Goal: Information Seeking & Learning: Check status

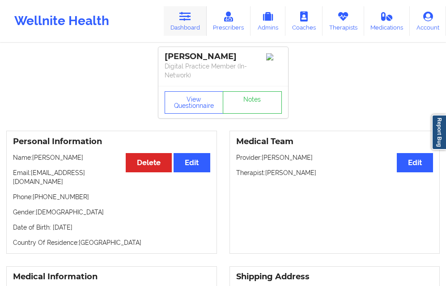
click at [189, 20] on icon at bounding box center [185, 17] width 12 height 10
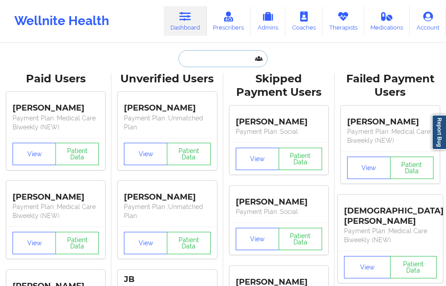
click at [192, 66] on input "text" at bounding box center [222, 58] width 88 height 17
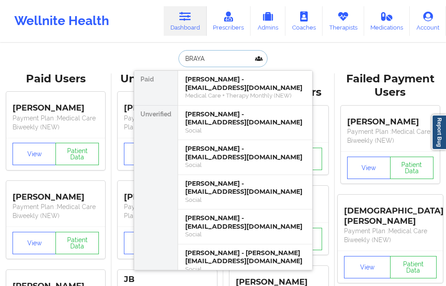
type input "BRAYAN"
click at [200, 158] on div "[PERSON_NAME] - [EMAIL_ADDRESS][DOMAIN_NAME]" at bounding box center [245, 152] width 120 height 17
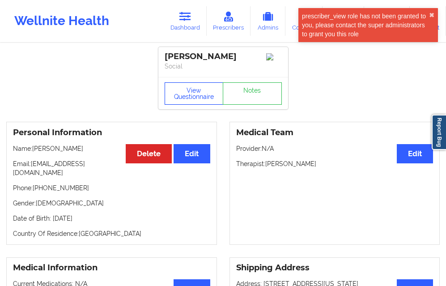
click at [192, 98] on button "View Questionnaire" at bounding box center [193, 93] width 59 height 22
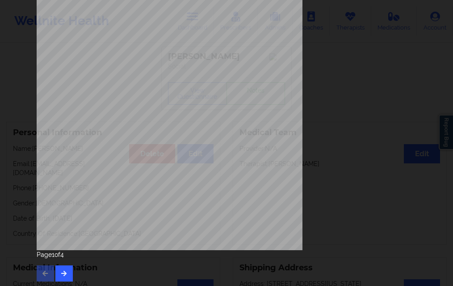
scroll to position [141, 0]
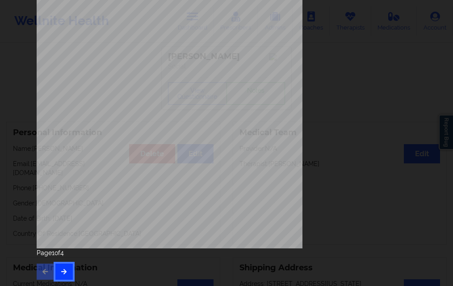
click at [62, 268] on icon "button" at bounding box center [64, 270] width 8 height 5
click at [66, 273] on button "button" at bounding box center [63, 271] width 17 height 16
click at [70, 269] on button "button" at bounding box center [63, 271] width 17 height 16
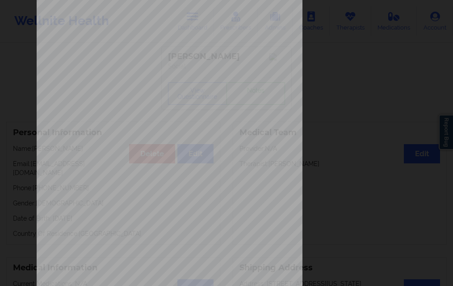
scroll to position [134, 0]
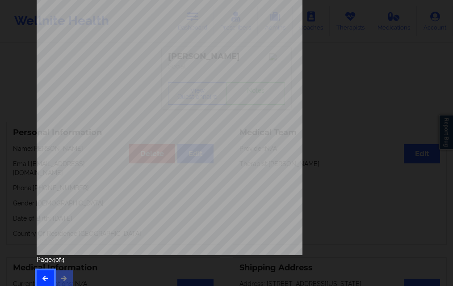
click at [45, 280] on icon "button" at bounding box center [46, 277] width 8 height 5
click at [45, 277] on icon "button" at bounding box center [46, 277] width 8 height 5
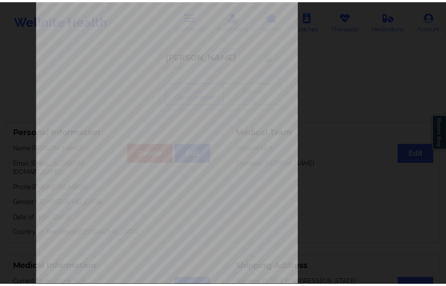
scroll to position [0, 0]
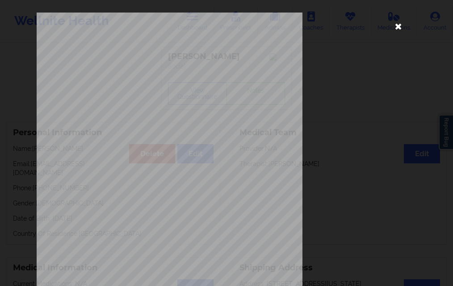
click at [396, 27] on icon at bounding box center [398, 26] width 14 height 14
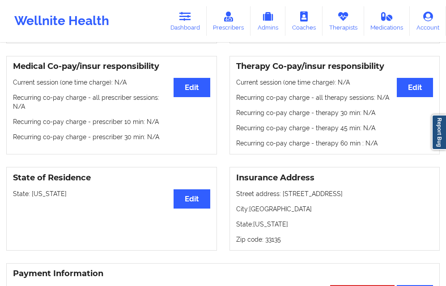
scroll to position [447, 0]
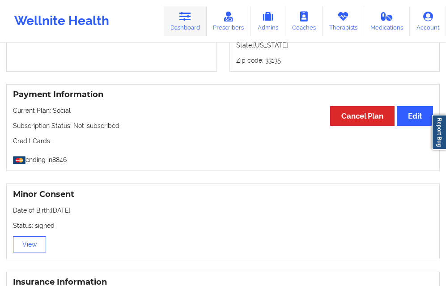
click at [189, 20] on icon at bounding box center [185, 17] width 12 height 10
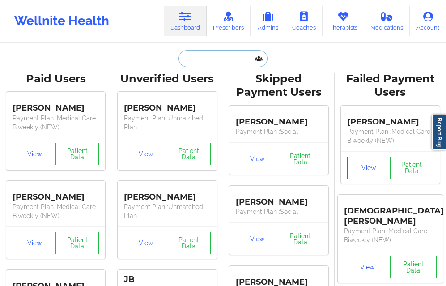
click at [194, 55] on input "text" at bounding box center [222, 58] width 88 height 17
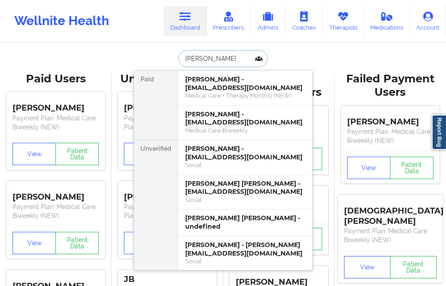
type input "[PERSON_NAME]"
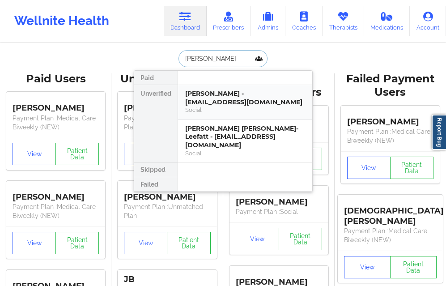
click at [201, 92] on div "[PERSON_NAME] - [EMAIL_ADDRESS][DOMAIN_NAME]" at bounding box center [245, 97] width 120 height 17
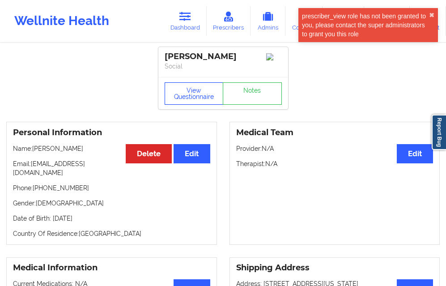
click at [196, 88] on button "View Questionnaire" at bounding box center [193, 93] width 59 height 22
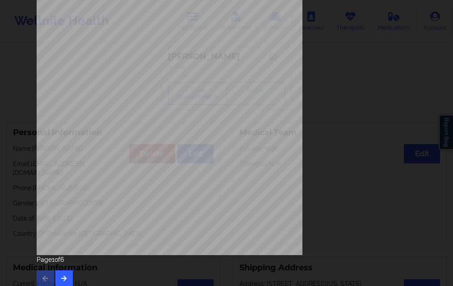
scroll to position [141, 0]
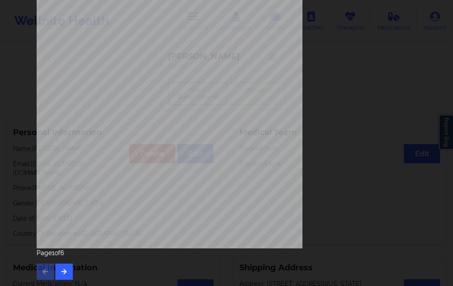
click at [55, 261] on div "Page 1 of 6" at bounding box center [227, 263] width 380 height 31
click at [58, 267] on button "button" at bounding box center [63, 271] width 17 height 16
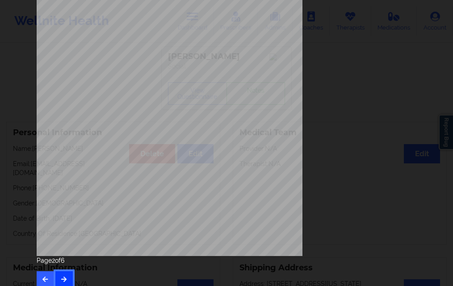
scroll to position [134, 0]
click at [67, 277] on button "button" at bounding box center [63, 278] width 17 height 16
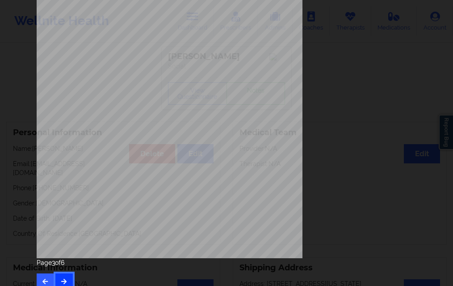
scroll to position [141, 0]
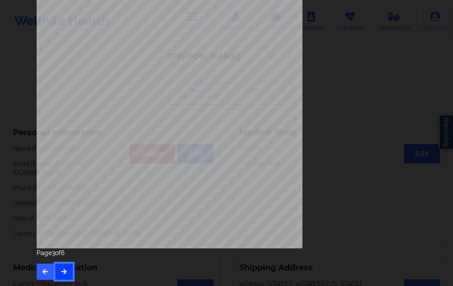
click at [55, 269] on button "button" at bounding box center [63, 271] width 17 height 16
click at [64, 265] on button "button" at bounding box center [63, 271] width 17 height 16
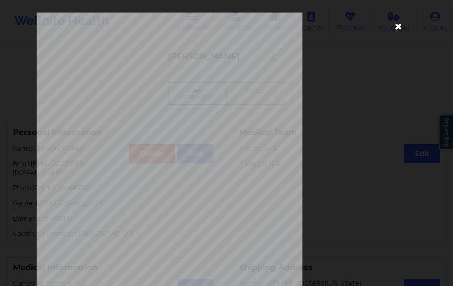
click at [396, 22] on icon at bounding box center [398, 26] width 14 height 14
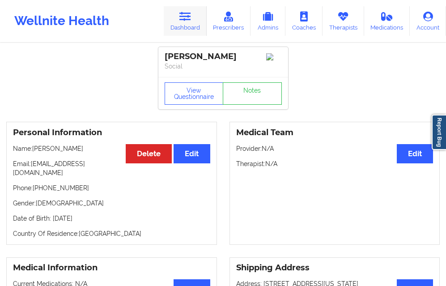
click at [196, 25] on link "Dashboard" at bounding box center [185, 20] width 43 height 29
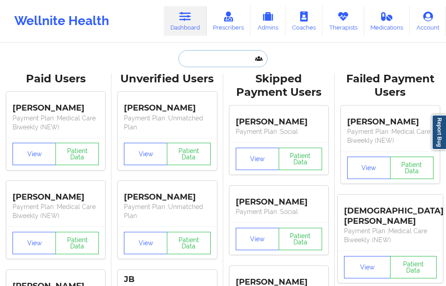
click at [204, 57] on input "text" at bounding box center [222, 58] width 88 height 17
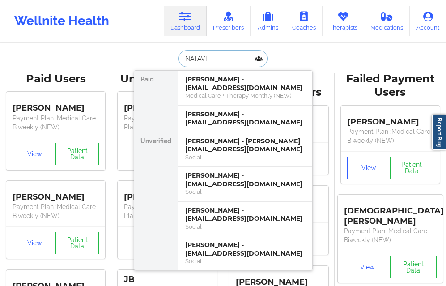
type input "NATAVIA"
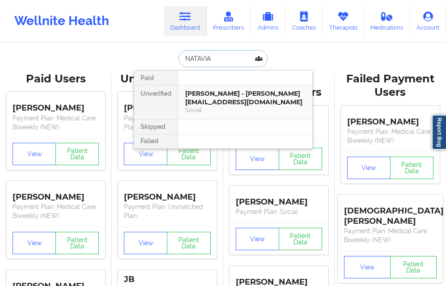
click at [219, 97] on div "[PERSON_NAME] - [PERSON_NAME][EMAIL_ADDRESS][DOMAIN_NAME]" at bounding box center [245, 97] width 120 height 17
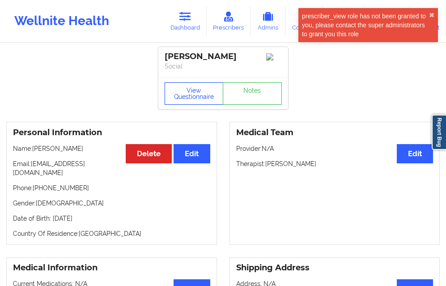
click at [196, 92] on button "View Questionnaire" at bounding box center [193, 93] width 59 height 22
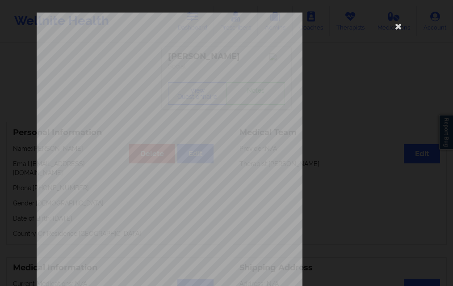
scroll to position [141, 0]
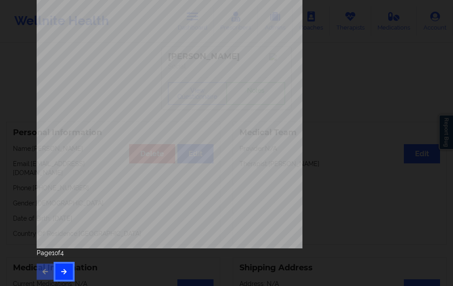
click at [57, 273] on button "button" at bounding box center [63, 271] width 17 height 16
click at [55, 265] on button "button" at bounding box center [63, 271] width 17 height 16
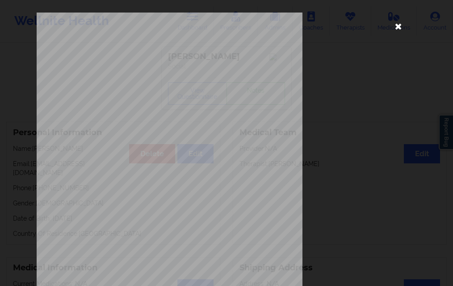
click at [394, 26] on icon at bounding box center [398, 26] width 14 height 14
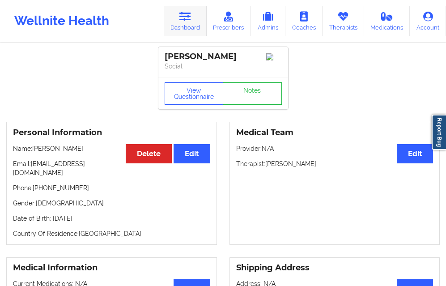
click at [182, 22] on link "Dashboard" at bounding box center [185, 20] width 43 height 29
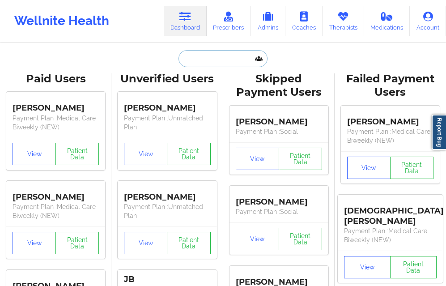
click at [190, 61] on input "text" at bounding box center [222, 58] width 88 height 17
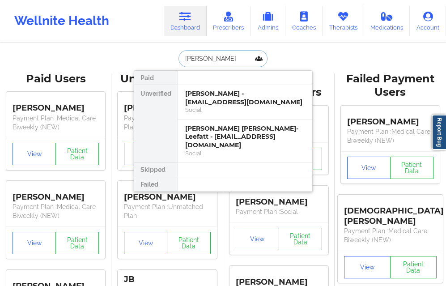
type input "[PERSON_NAME]"
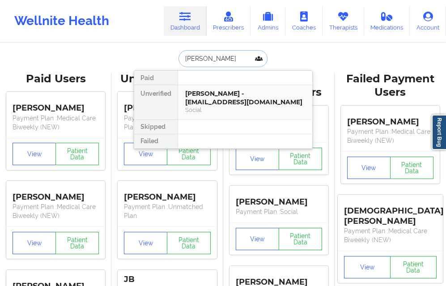
click at [191, 106] on div "Social" at bounding box center [245, 110] width 120 height 8
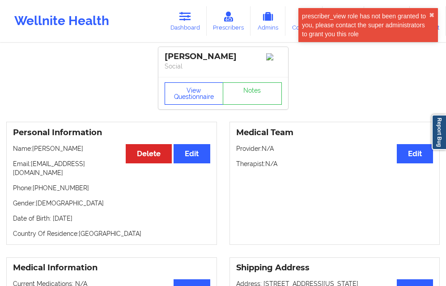
click at [189, 97] on button "View Questionnaire" at bounding box center [193, 93] width 59 height 22
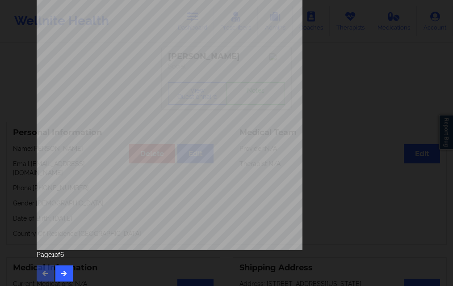
scroll to position [141, 0]
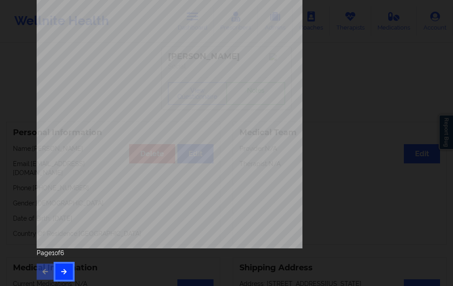
click at [64, 268] on icon "button" at bounding box center [64, 270] width 8 height 5
click at [64, 267] on button "button" at bounding box center [63, 271] width 17 height 16
click at [66, 261] on div "Page 3 of 6" at bounding box center [227, 263] width 380 height 31
click at [65, 265] on button "button" at bounding box center [63, 271] width 17 height 16
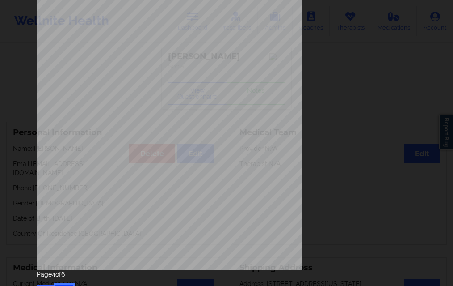
scroll to position [134, 0]
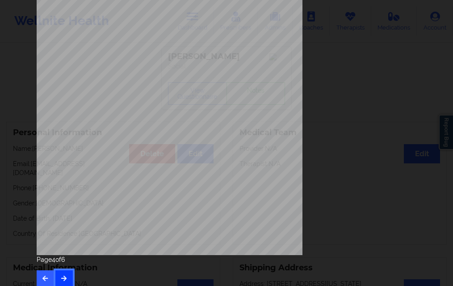
click at [63, 279] on icon "button" at bounding box center [64, 277] width 8 height 5
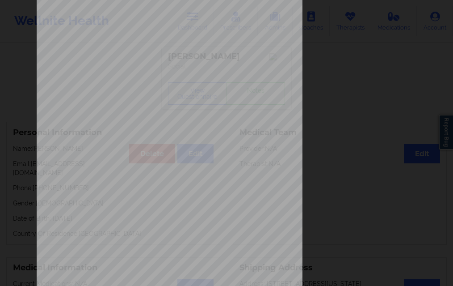
scroll to position [0, 0]
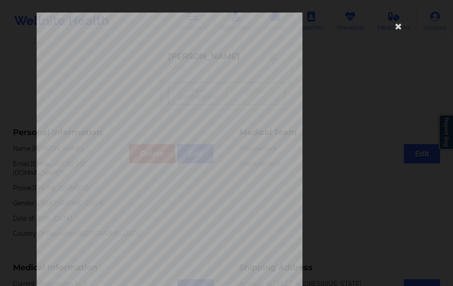
click at [395, 34] on div "Insurance Member ID for patient 950061025-00 Insurance company name details by …" at bounding box center [227, 201] width 380 height 376
click at [396, 29] on icon at bounding box center [398, 26] width 14 height 14
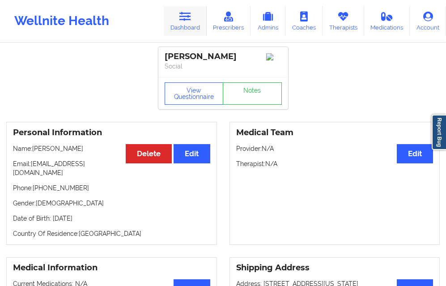
click at [184, 35] on link "Dashboard" at bounding box center [185, 20] width 43 height 29
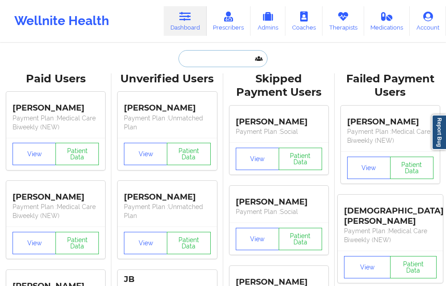
click at [189, 63] on input "text" at bounding box center [222, 58] width 88 height 17
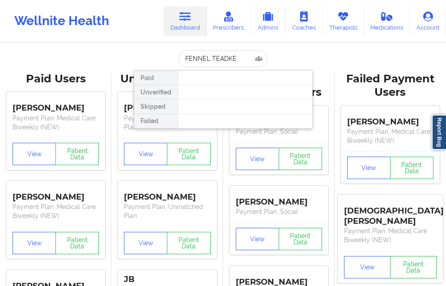
click at [217, 98] on div at bounding box center [244, 92] width 135 height 14
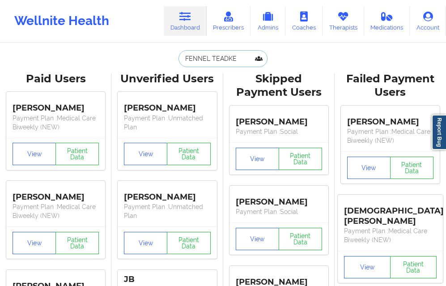
click at [235, 61] on input "FENNEL TEADKE" at bounding box center [222, 58] width 88 height 17
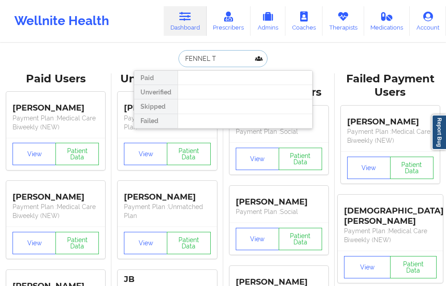
type input "FENNEL"
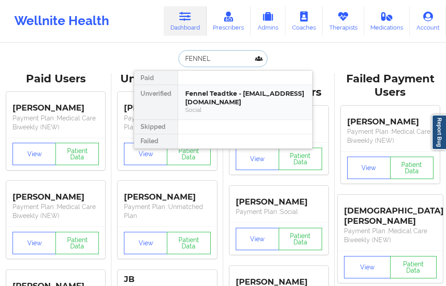
click at [204, 91] on div "Fennel Teadtke - [EMAIL_ADDRESS][DOMAIN_NAME]" at bounding box center [245, 97] width 120 height 17
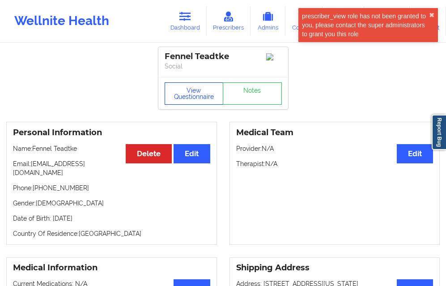
click at [183, 90] on button "View Questionnaire" at bounding box center [193, 93] width 59 height 22
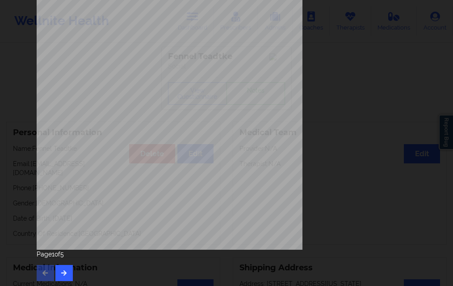
scroll to position [141, 0]
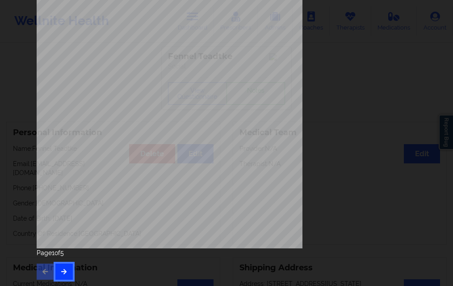
click at [66, 270] on button "button" at bounding box center [63, 271] width 17 height 16
click at [67, 271] on button "button" at bounding box center [63, 271] width 17 height 16
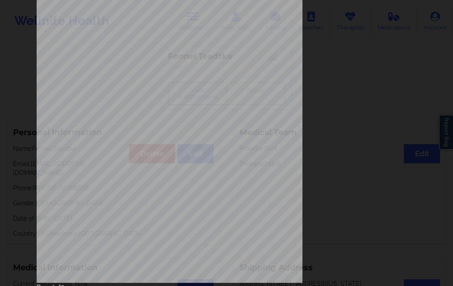
scroll to position [134, 0]
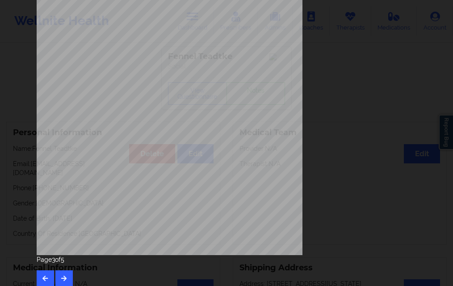
click at [71, 273] on div "Page 3 of 5" at bounding box center [227, 270] width 380 height 31
click at [45, 268] on div "Page 3 of 5" at bounding box center [227, 270] width 380 height 31
click at [45, 271] on button "button" at bounding box center [45, 278] width 17 height 16
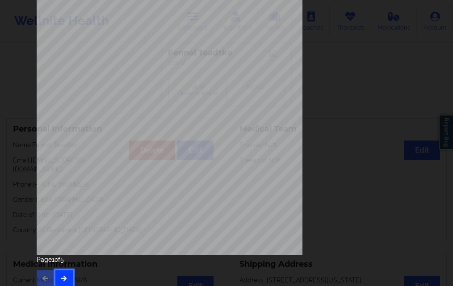
click at [67, 273] on button "button" at bounding box center [63, 278] width 17 height 16
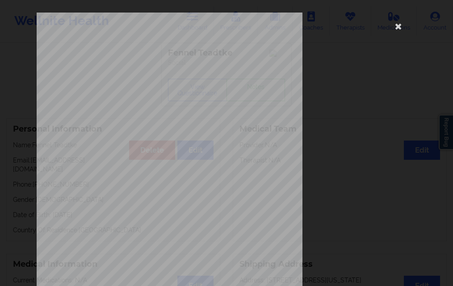
scroll to position [141, 0]
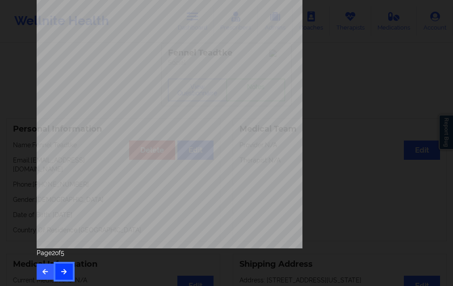
click at [68, 268] on button "button" at bounding box center [63, 271] width 17 height 16
click at [65, 269] on icon "button" at bounding box center [64, 270] width 8 height 5
click at [66, 272] on button "button" at bounding box center [63, 271] width 17 height 16
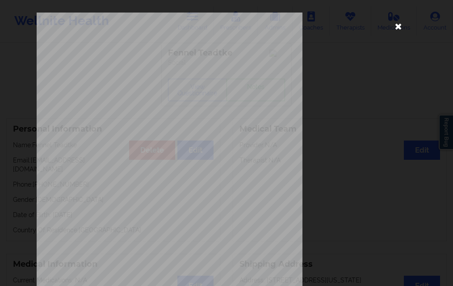
click at [399, 31] on icon at bounding box center [398, 26] width 14 height 14
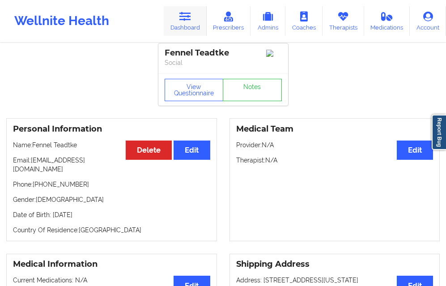
click at [194, 26] on link "Dashboard" at bounding box center [185, 20] width 43 height 29
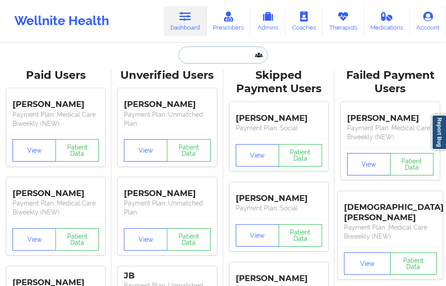
click at [199, 57] on input "text" at bounding box center [222, 54] width 88 height 17
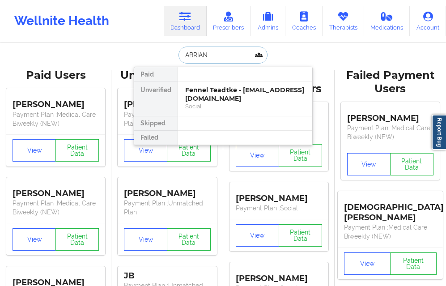
type input "ABRIANA"
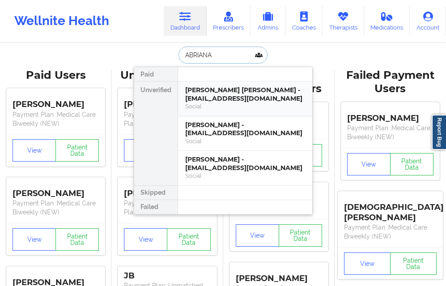
click at [216, 92] on div "[PERSON_NAME] [PERSON_NAME] - [EMAIL_ADDRESS][DOMAIN_NAME]" at bounding box center [245, 94] width 120 height 17
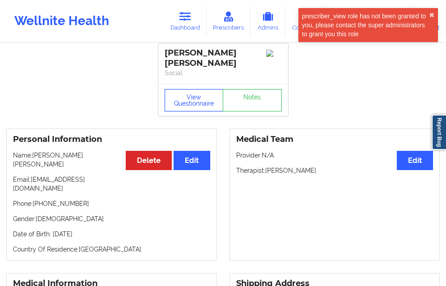
click at [192, 93] on button "View Questionnaire" at bounding box center [193, 100] width 59 height 22
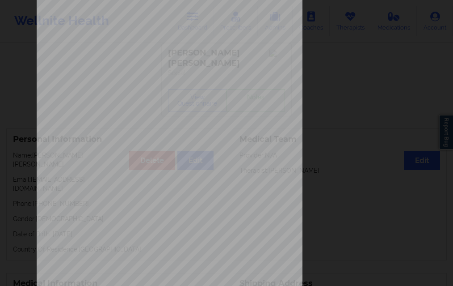
scroll to position [141, 0]
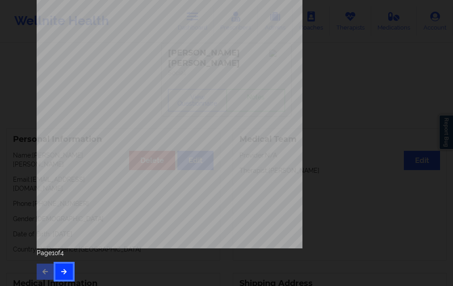
click at [62, 272] on icon "button" at bounding box center [64, 270] width 8 height 5
click at [65, 273] on icon "button" at bounding box center [64, 270] width 8 height 5
click at [63, 265] on button "button" at bounding box center [63, 271] width 17 height 16
click at [45, 268] on icon "button" at bounding box center [46, 270] width 8 height 5
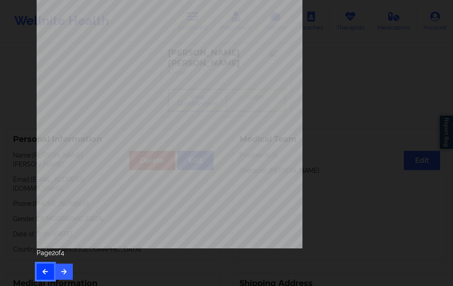
click at [45, 268] on icon "button" at bounding box center [46, 270] width 8 height 5
click at [59, 274] on button "button" at bounding box center [63, 271] width 17 height 16
click at [63, 267] on button "button" at bounding box center [63, 271] width 17 height 16
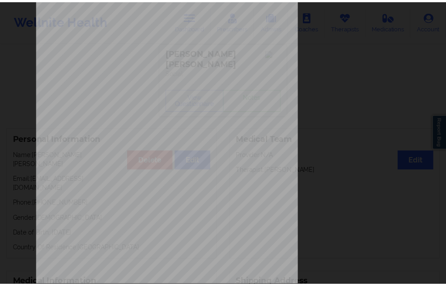
scroll to position [7, 0]
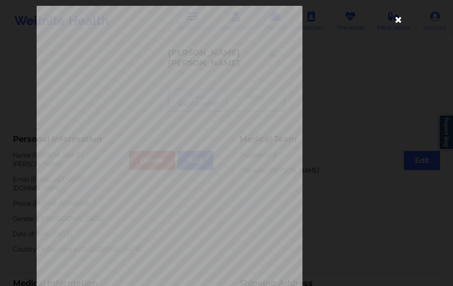
click at [397, 22] on icon at bounding box center [398, 19] width 14 height 14
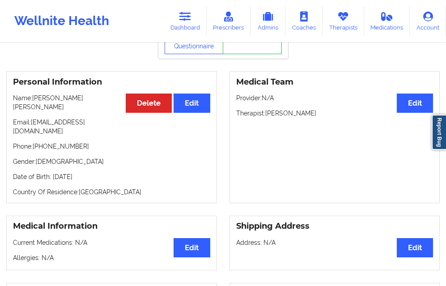
scroll to position [48, 0]
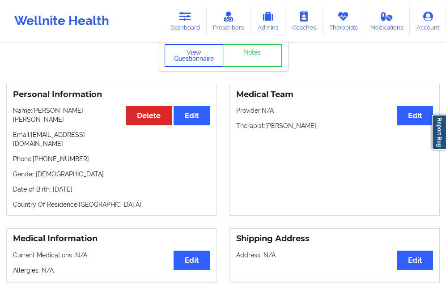
click at [186, 48] on button "View Questionnaire" at bounding box center [193, 55] width 59 height 22
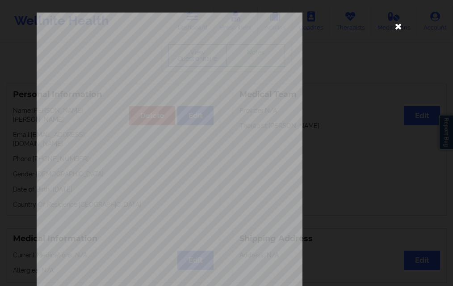
click at [397, 27] on icon at bounding box center [398, 26] width 14 height 14
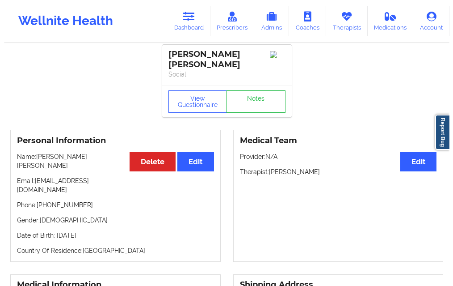
scroll to position [0, 0]
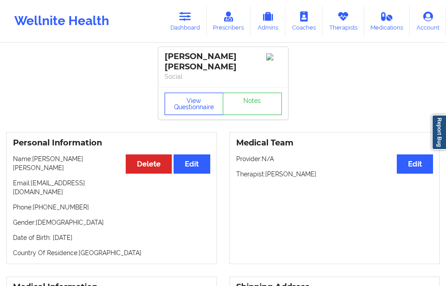
click at [189, 97] on button "View Questionnaire" at bounding box center [193, 103] width 59 height 22
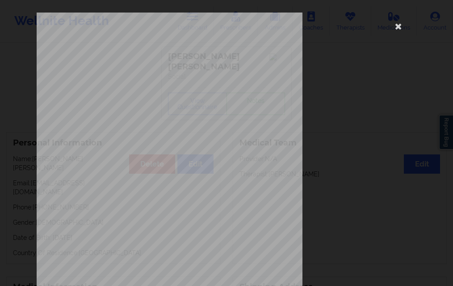
scroll to position [141, 0]
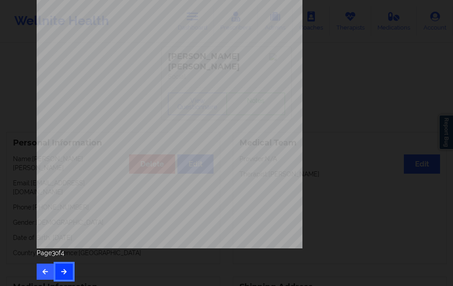
click at [62, 273] on icon "button" at bounding box center [64, 270] width 8 height 5
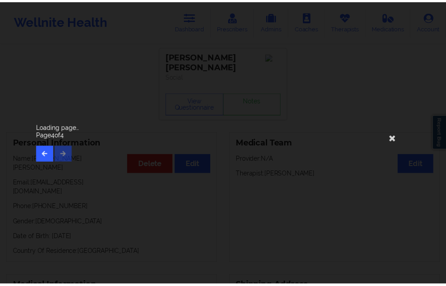
scroll to position [0, 0]
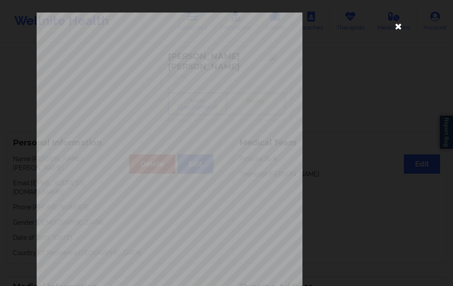
click at [403, 30] on icon at bounding box center [398, 26] width 14 height 14
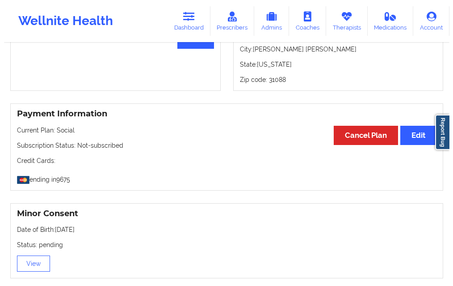
scroll to position [492, 0]
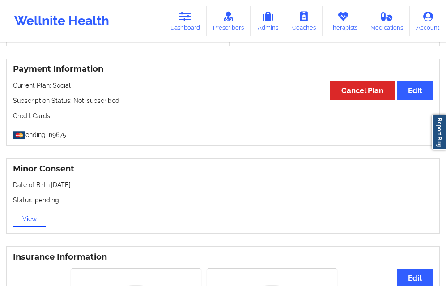
click at [32, 210] on button "View" at bounding box center [29, 218] width 33 height 16
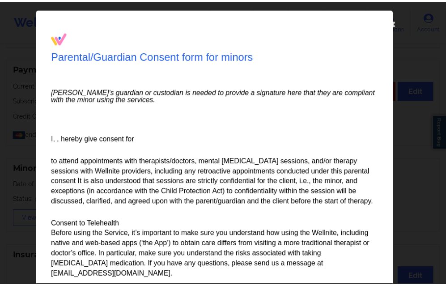
scroll to position [0, 0]
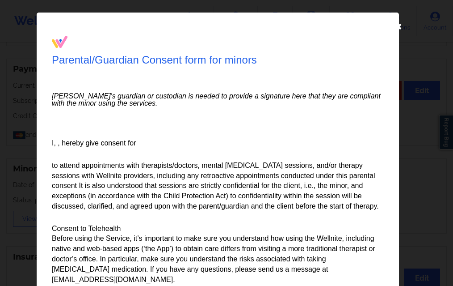
click at [395, 29] on icon at bounding box center [398, 26] width 14 height 14
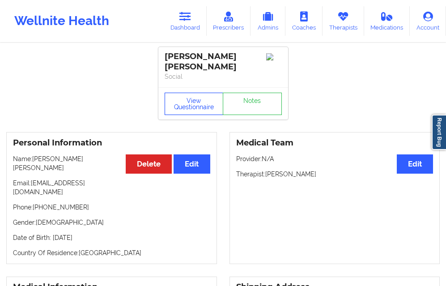
click at [179, 97] on button "View Questionnaire" at bounding box center [193, 103] width 59 height 22
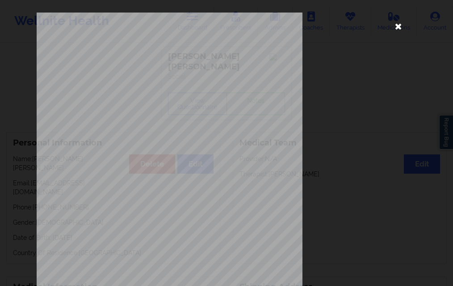
click at [391, 25] on icon at bounding box center [398, 26] width 14 height 14
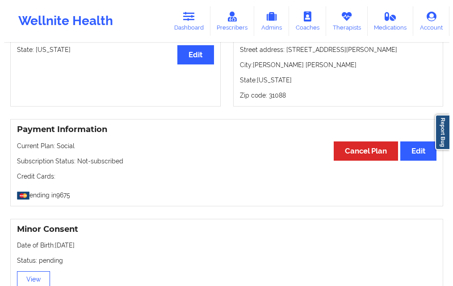
scroll to position [447, 0]
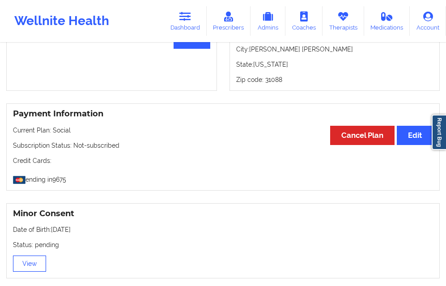
click at [32, 255] on button "View" at bounding box center [29, 263] width 33 height 16
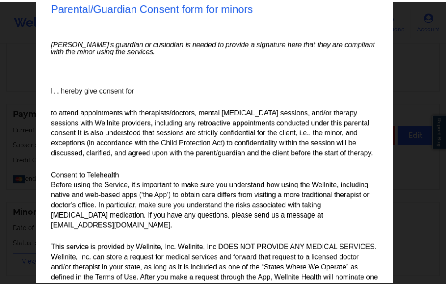
scroll to position [0, 0]
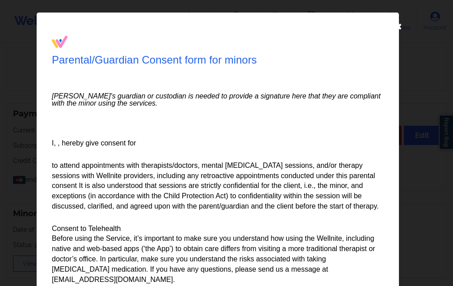
click at [397, 23] on icon at bounding box center [398, 26] width 14 height 14
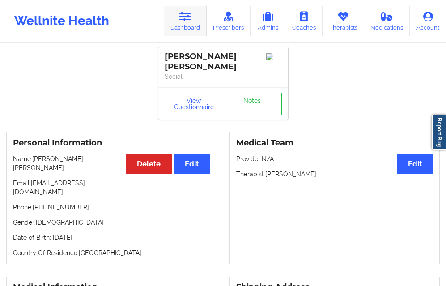
click at [196, 29] on link "Dashboard" at bounding box center [185, 20] width 43 height 29
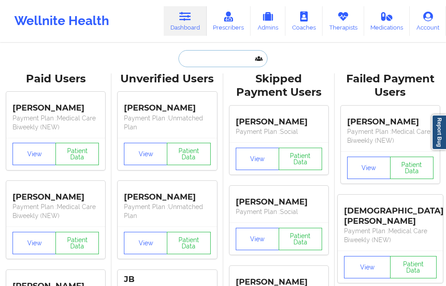
click at [198, 59] on input "text" at bounding box center [222, 58] width 88 height 17
click at [199, 62] on input "text" at bounding box center [222, 58] width 88 height 17
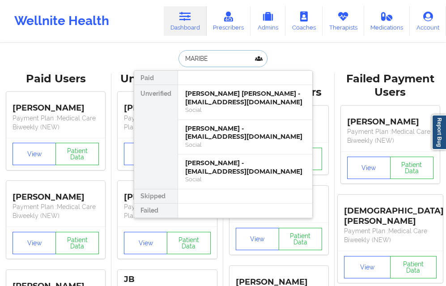
type input "[PERSON_NAME]"
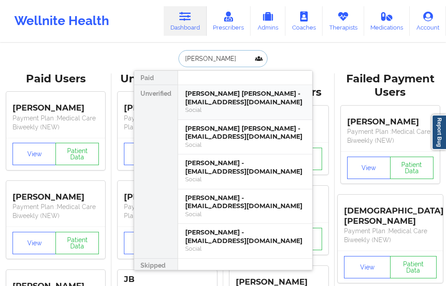
click at [195, 95] on div "[PERSON_NAME] [PERSON_NAME] - [EMAIL_ADDRESS][DOMAIN_NAME]" at bounding box center [245, 97] width 120 height 17
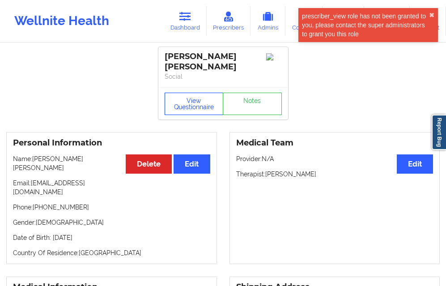
click at [195, 94] on button "View Questionnaire" at bounding box center [193, 103] width 59 height 22
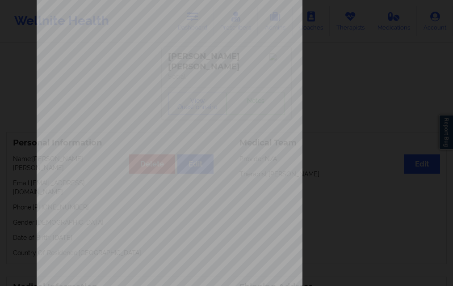
scroll to position [141, 0]
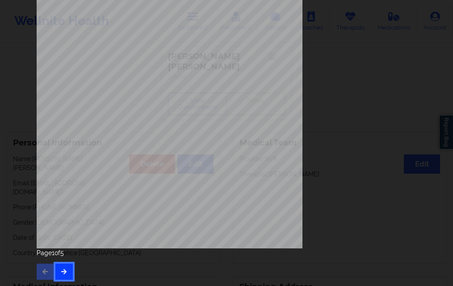
click at [63, 267] on button "button" at bounding box center [63, 271] width 17 height 16
click at [61, 265] on button "button" at bounding box center [63, 271] width 17 height 16
click at [49, 274] on button "button" at bounding box center [45, 271] width 17 height 16
click at [50, 270] on button "button" at bounding box center [45, 271] width 17 height 16
click at [55, 270] on button "button" at bounding box center [63, 271] width 17 height 16
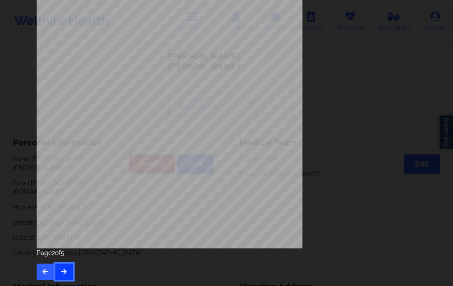
click at [55, 270] on button "button" at bounding box center [63, 271] width 17 height 16
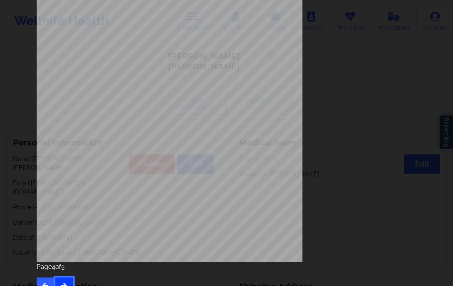
scroll to position [134, 0]
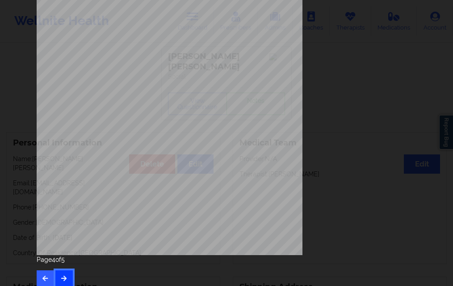
click at [64, 273] on button "button" at bounding box center [63, 278] width 17 height 16
click at [42, 275] on icon "button" at bounding box center [46, 277] width 8 height 5
click at [39, 272] on button "button" at bounding box center [45, 278] width 17 height 16
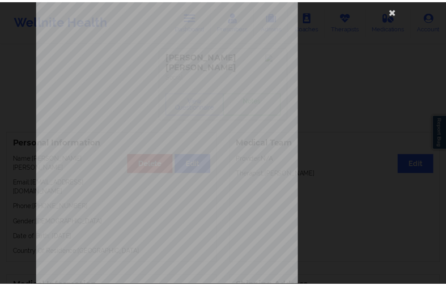
scroll to position [0, 0]
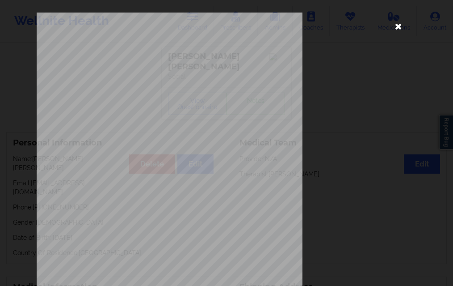
click at [396, 31] on icon at bounding box center [398, 26] width 14 height 14
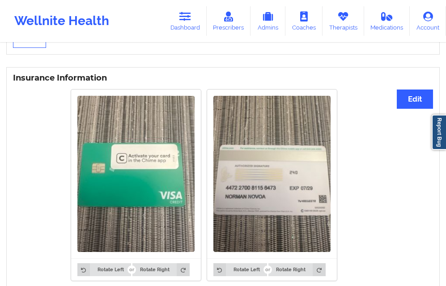
scroll to position [536, 0]
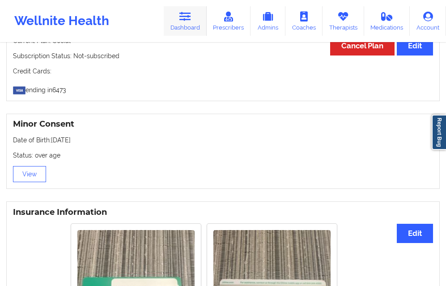
click at [191, 20] on icon at bounding box center [185, 17] width 12 height 10
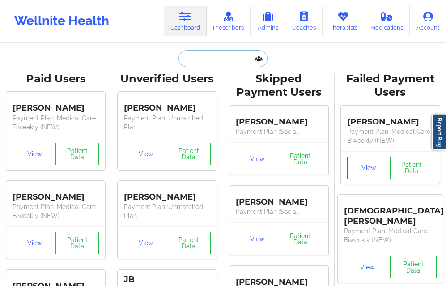
click at [205, 60] on input "text" at bounding box center [222, 58] width 88 height 17
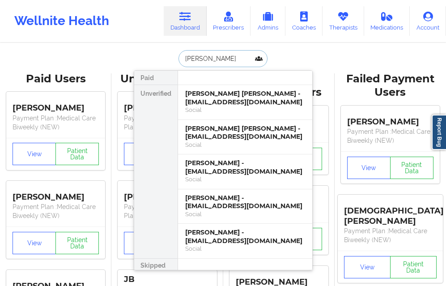
type input "[PERSON_NAME]"
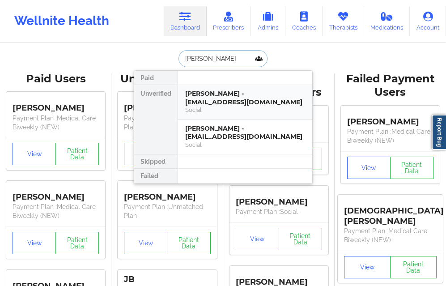
click at [210, 113] on div "Social" at bounding box center [245, 110] width 120 height 8
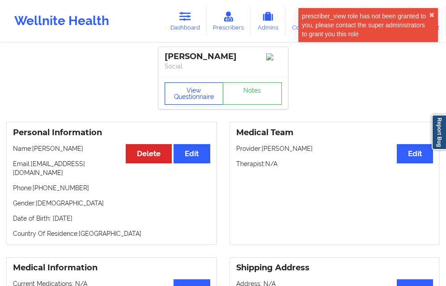
click at [182, 98] on button "View Questionnaire" at bounding box center [193, 93] width 59 height 22
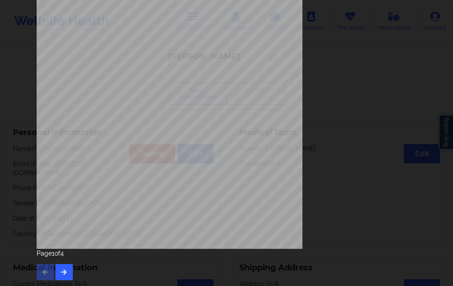
scroll to position [141, 0]
click at [63, 270] on icon "button" at bounding box center [64, 270] width 8 height 5
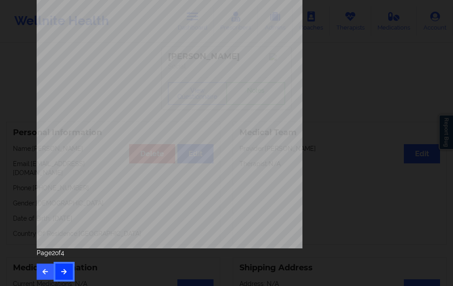
click at [62, 266] on button "button" at bounding box center [63, 271] width 17 height 16
click at [60, 268] on icon "button" at bounding box center [64, 270] width 8 height 5
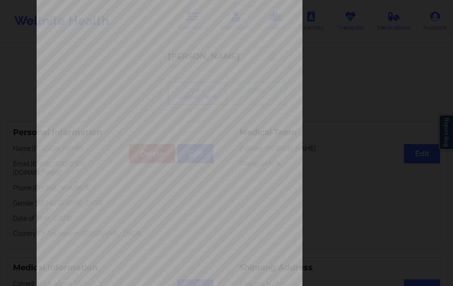
scroll to position [7, 0]
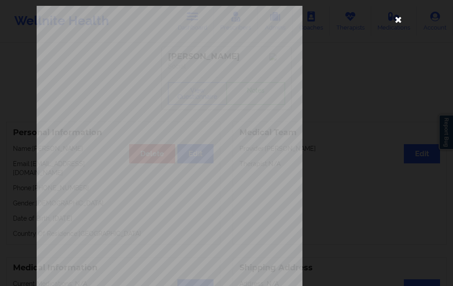
click at [393, 18] on icon at bounding box center [398, 19] width 14 height 14
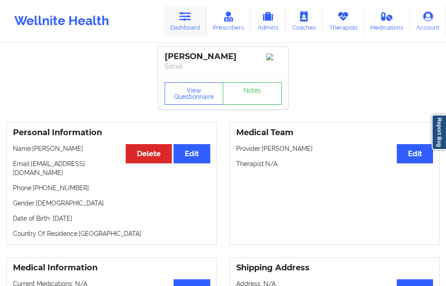
click at [189, 21] on icon at bounding box center [185, 17] width 12 height 10
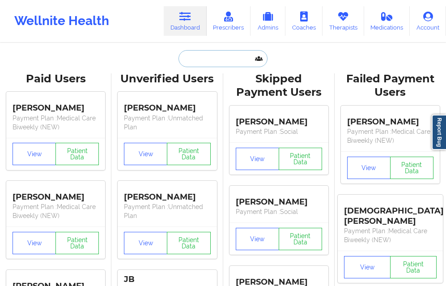
click at [194, 63] on input "text" at bounding box center [222, 58] width 88 height 17
type input "A"
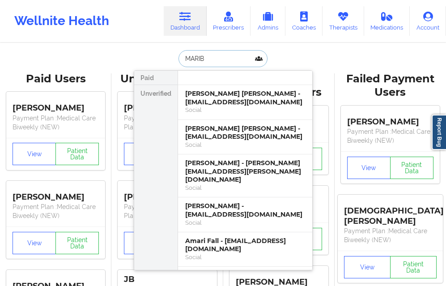
type input "MARIB"
click at [225, 83] on div at bounding box center [244, 78] width 135 height 14
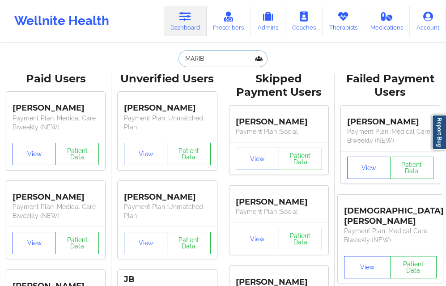
click at [213, 63] on input "MARIB" at bounding box center [222, 58] width 88 height 17
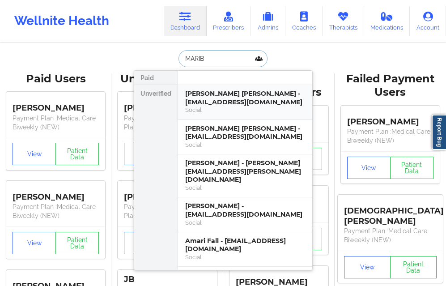
click at [206, 99] on div "[PERSON_NAME] [PERSON_NAME] - [EMAIL_ADDRESS][DOMAIN_NAME]" at bounding box center [245, 97] width 120 height 17
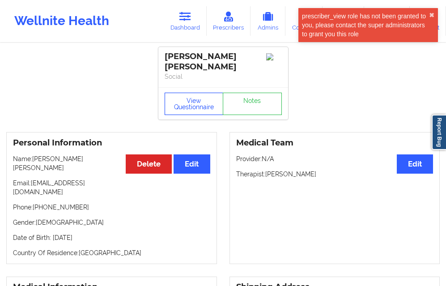
click at [192, 92] on button "View Questionnaire" at bounding box center [193, 103] width 59 height 22
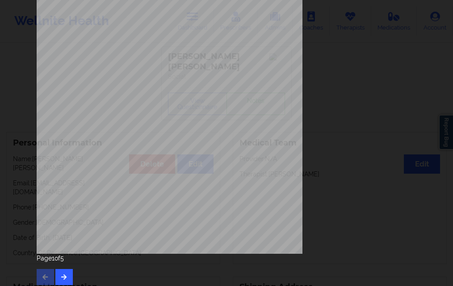
scroll to position [141, 0]
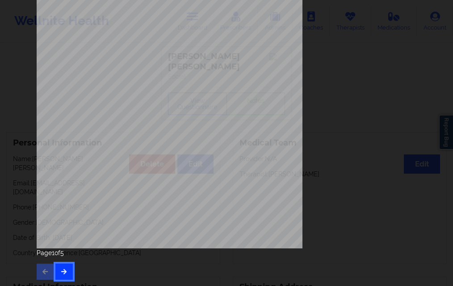
click at [65, 273] on icon "button" at bounding box center [64, 270] width 8 height 5
click at [55, 266] on button "button" at bounding box center [63, 271] width 17 height 16
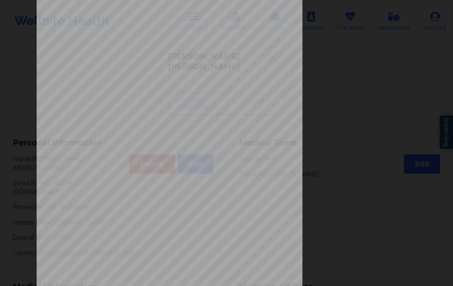
scroll to position [0, 0]
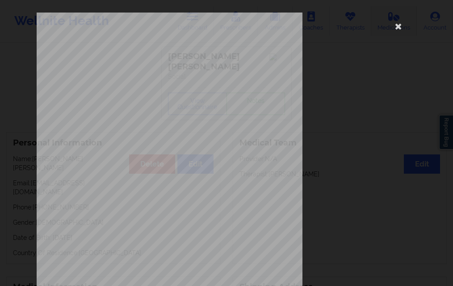
click at [397, 26] on icon at bounding box center [398, 26] width 14 height 14
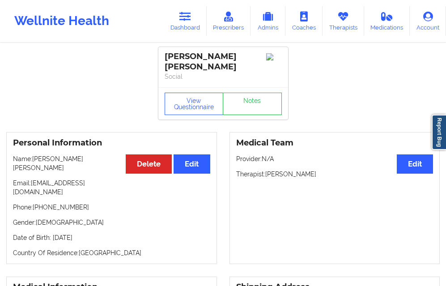
click at [185, 25] on link "Dashboard" at bounding box center [185, 20] width 43 height 29
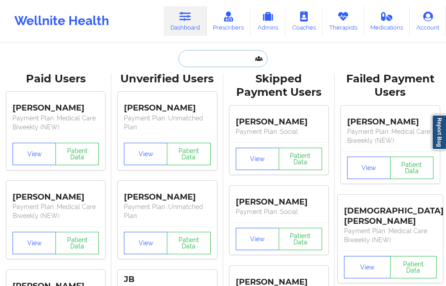
click at [189, 54] on input "text" at bounding box center [222, 58] width 88 height 17
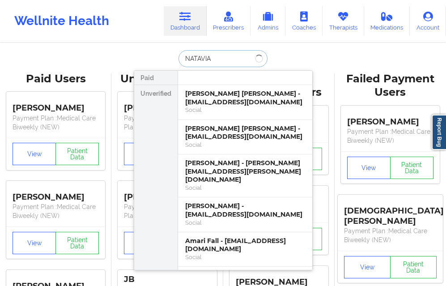
type input "NATAVIA"
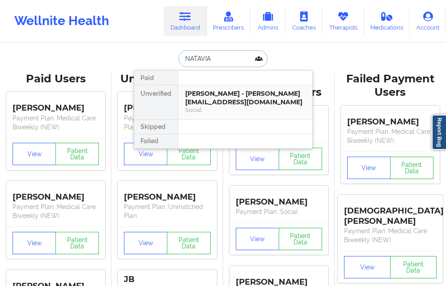
click at [185, 92] on div "[PERSON_NAME] - [PERSON_NAME][EMAIL_ADDRESS][DOMAIN_NAME]" at bounding box center [245, 97] width 120 height 17
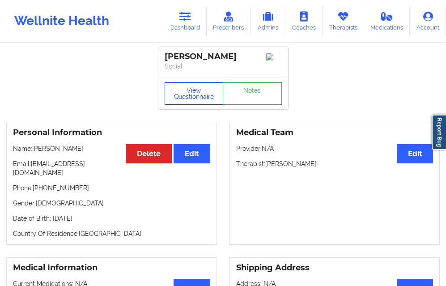
click at [183, 86] on button "View Questionnaire" at bounding box center [193, 93] width 59 height 22
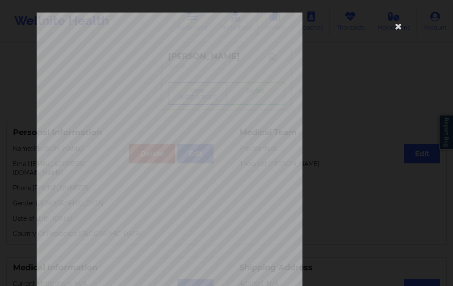
scroll to position [134, 0]
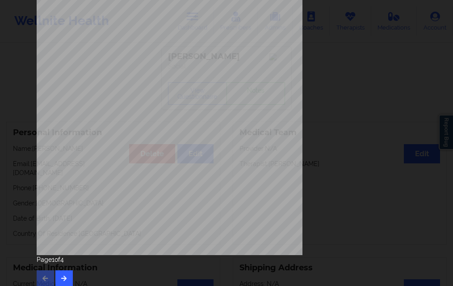
click at [57, 269] on div "Page 1 of 4" at bounding box center [227, 270] width 380 height 31
click at [60, 271] on button "button" at bounding box center [63, 278] width 17 height 16
click at [64, 270] on button "button" at bounding box center [63, 278] width 17 height 16
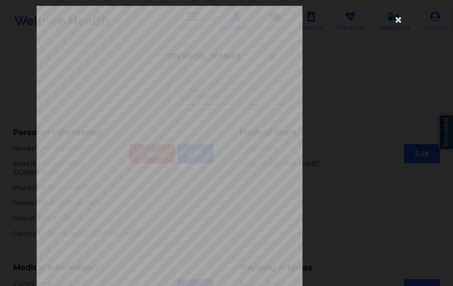
scroll to position [141, 0]
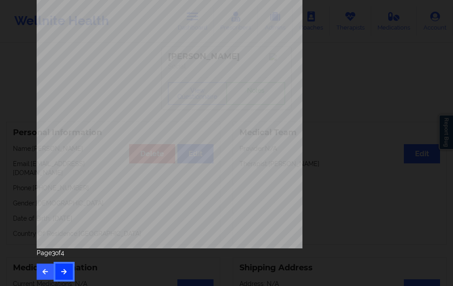
click at [63, 263] on button "button" at bounding box center [63, 271] width 17 height 16
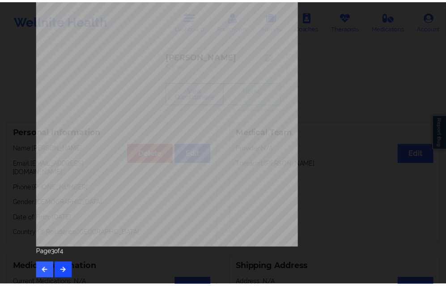
scroll to position [0, 0]
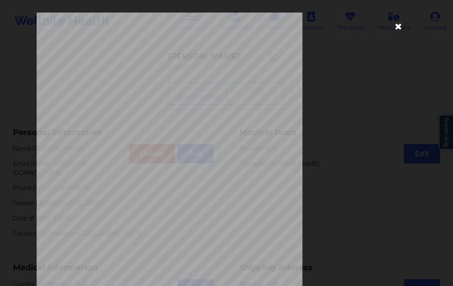
click at [395, 24] on icon at bounding box center [398, 26] width 14 height 14
